Goal: Find specific page/section: Find specific page/section

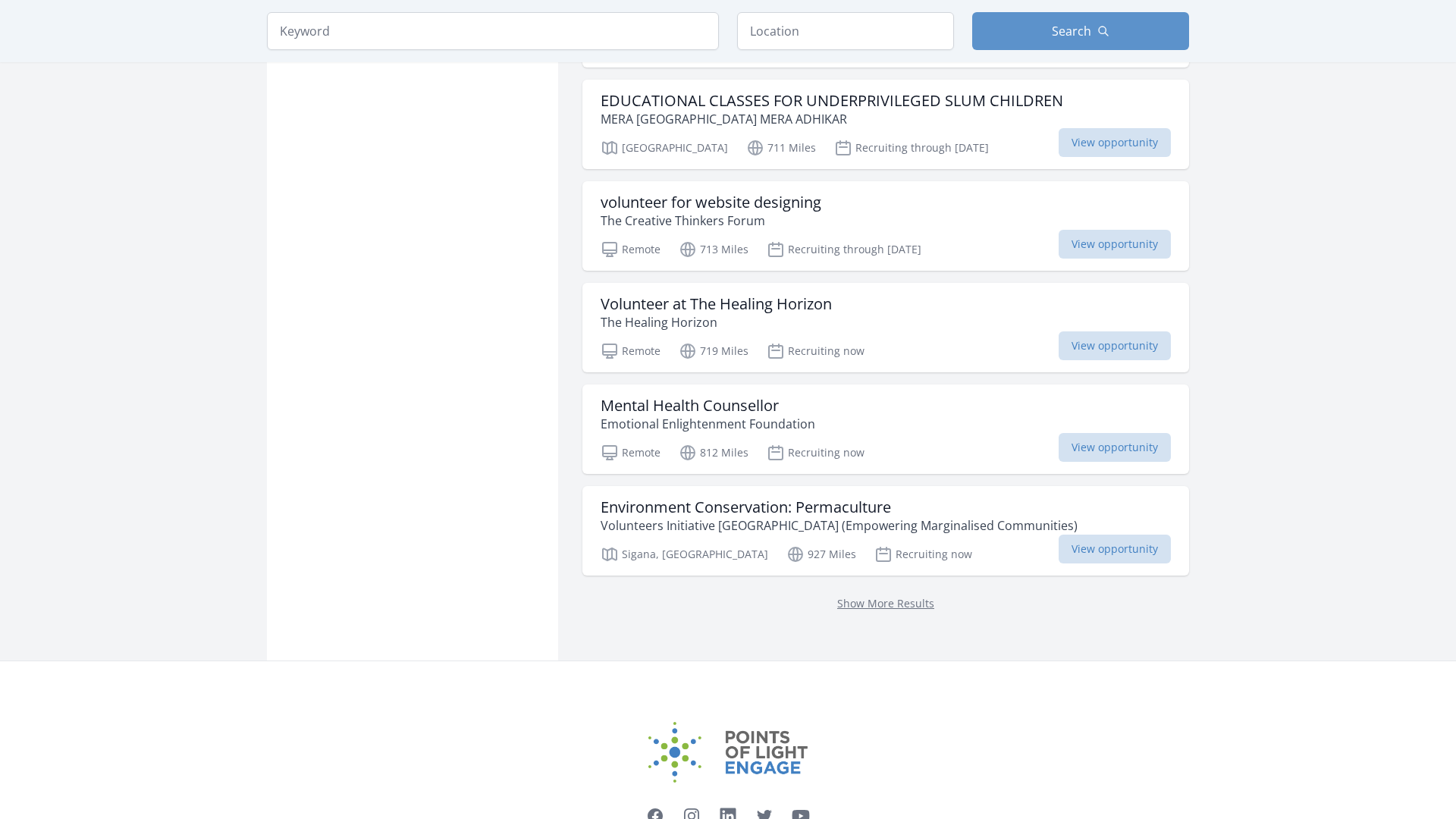
scroll to position [1789, 0]
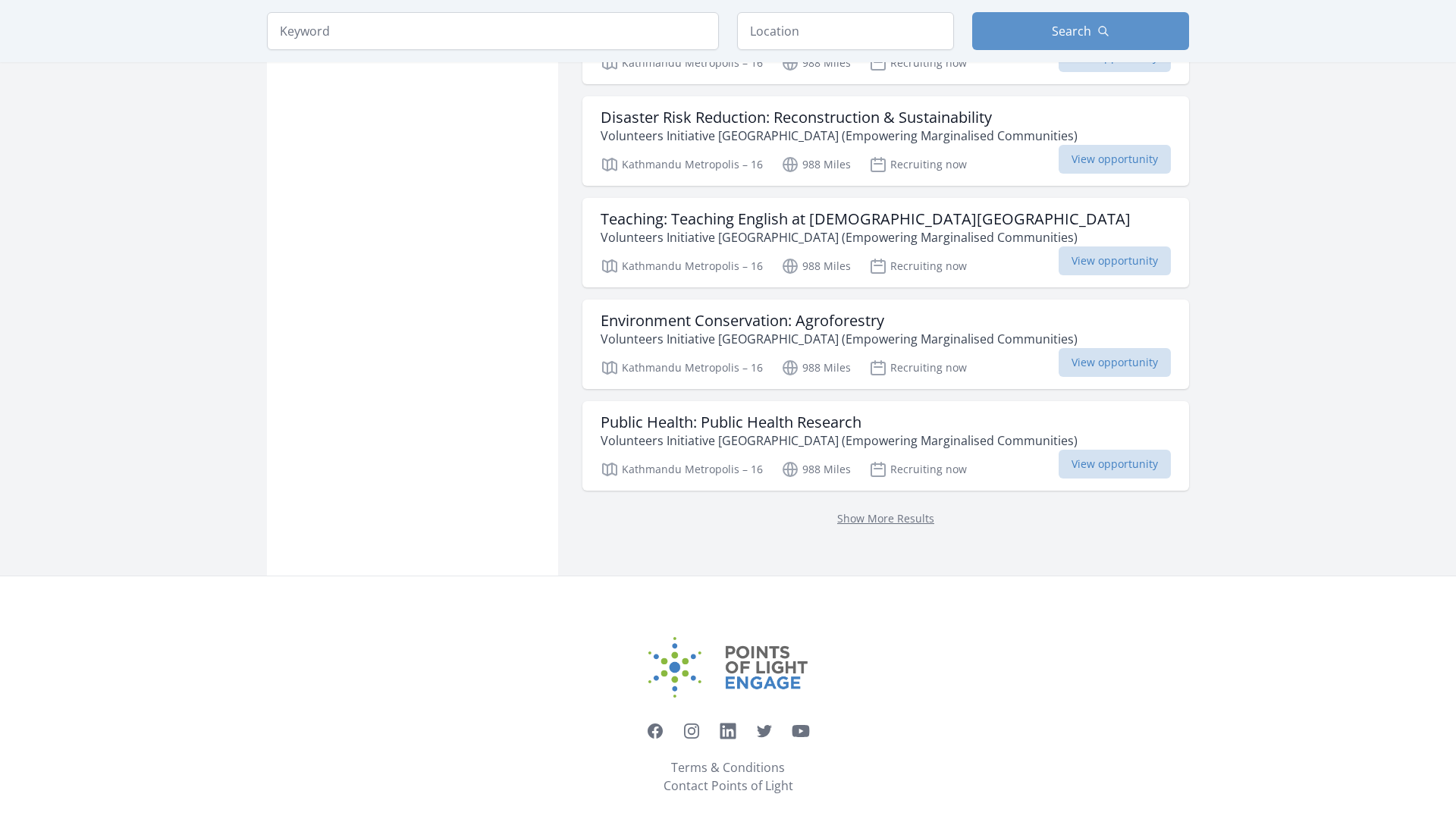
click at [886, 512] on link "Show More Results" at bounding box center [886, 519] width 97 height 14
